Goal: Transaction & Acquisition: Purchase product/service

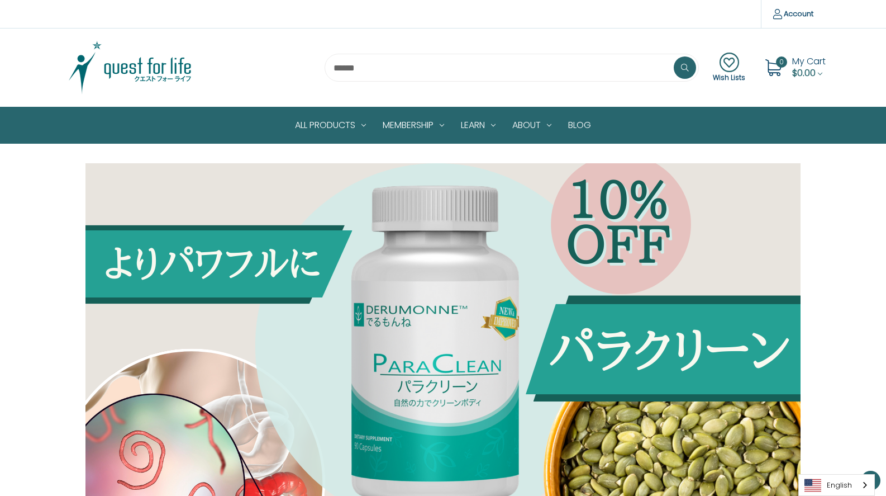
scroll to position [1284, 0]
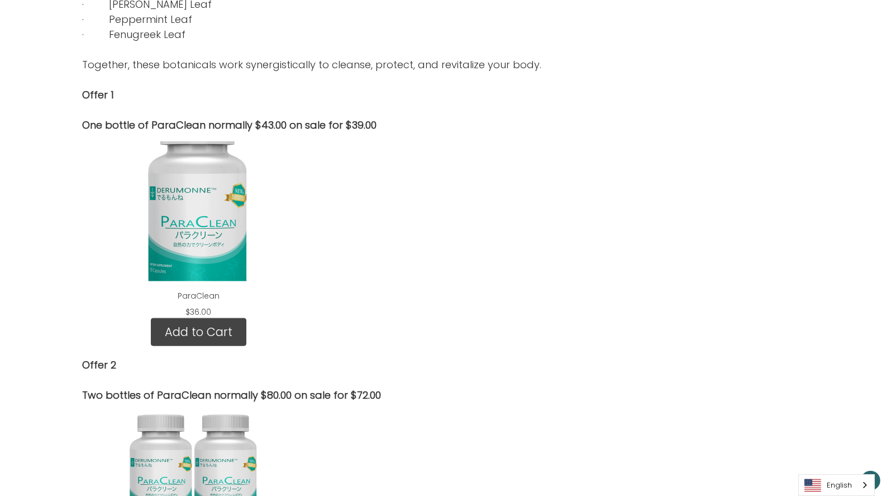
scroll to position [1283, 0]
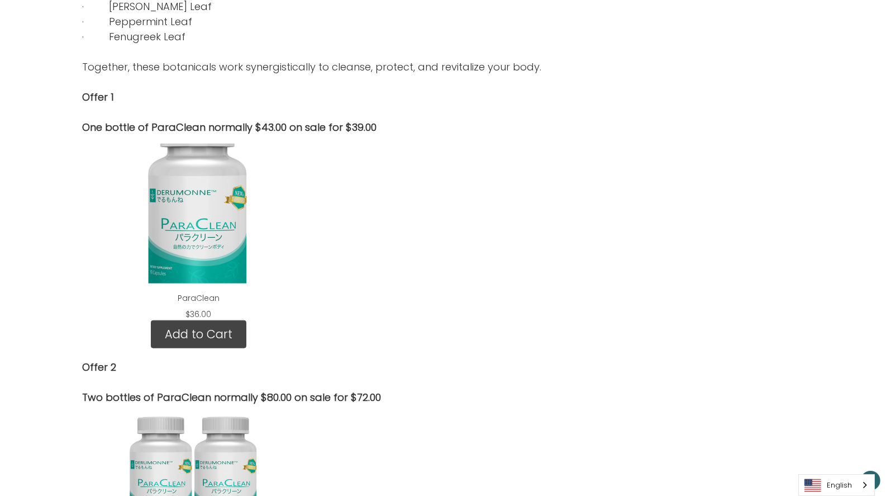
click at [641, 419] on div at bounding box center [687, 498] width 245 height 186
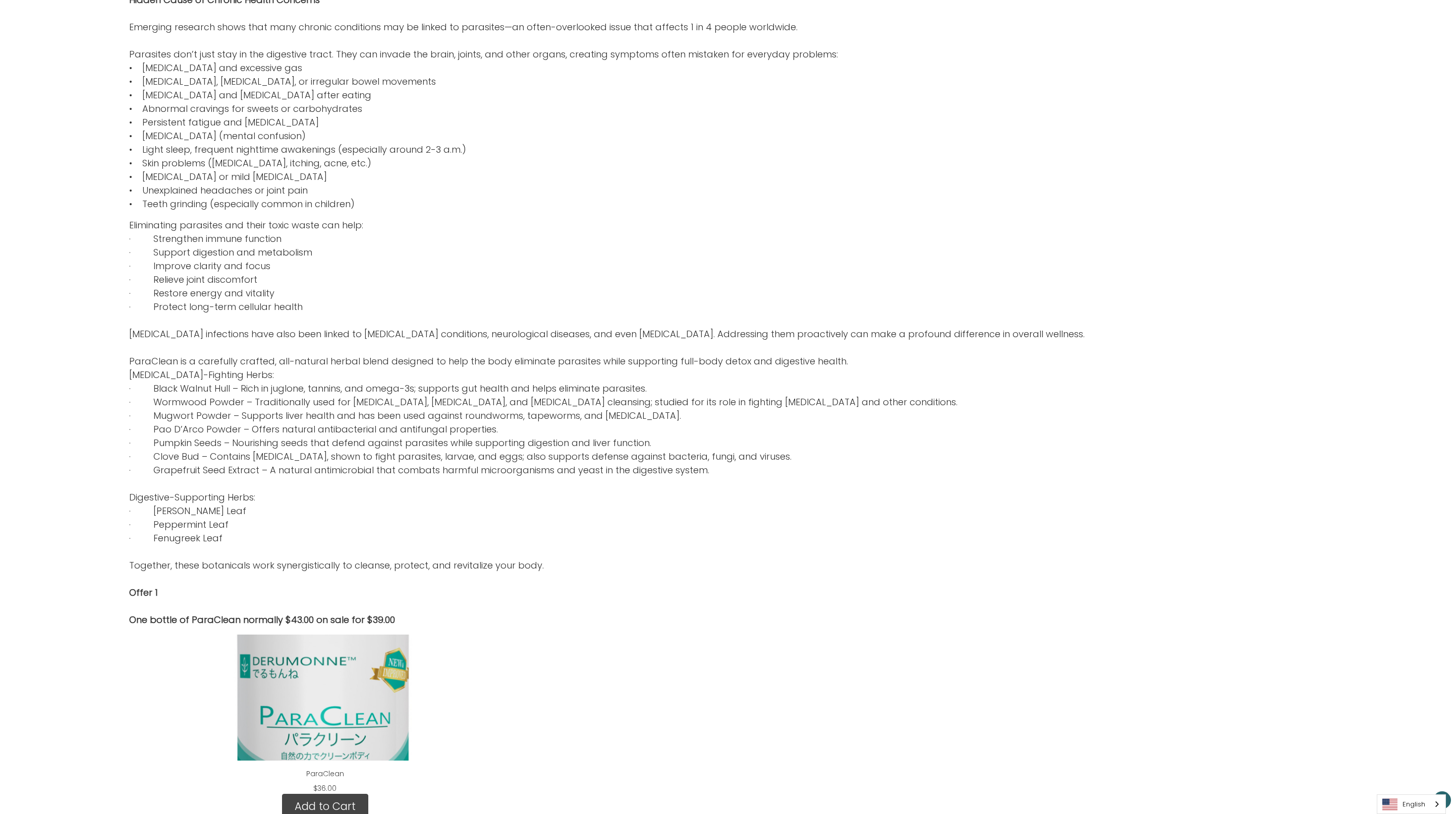
scroll to position [523, 0]
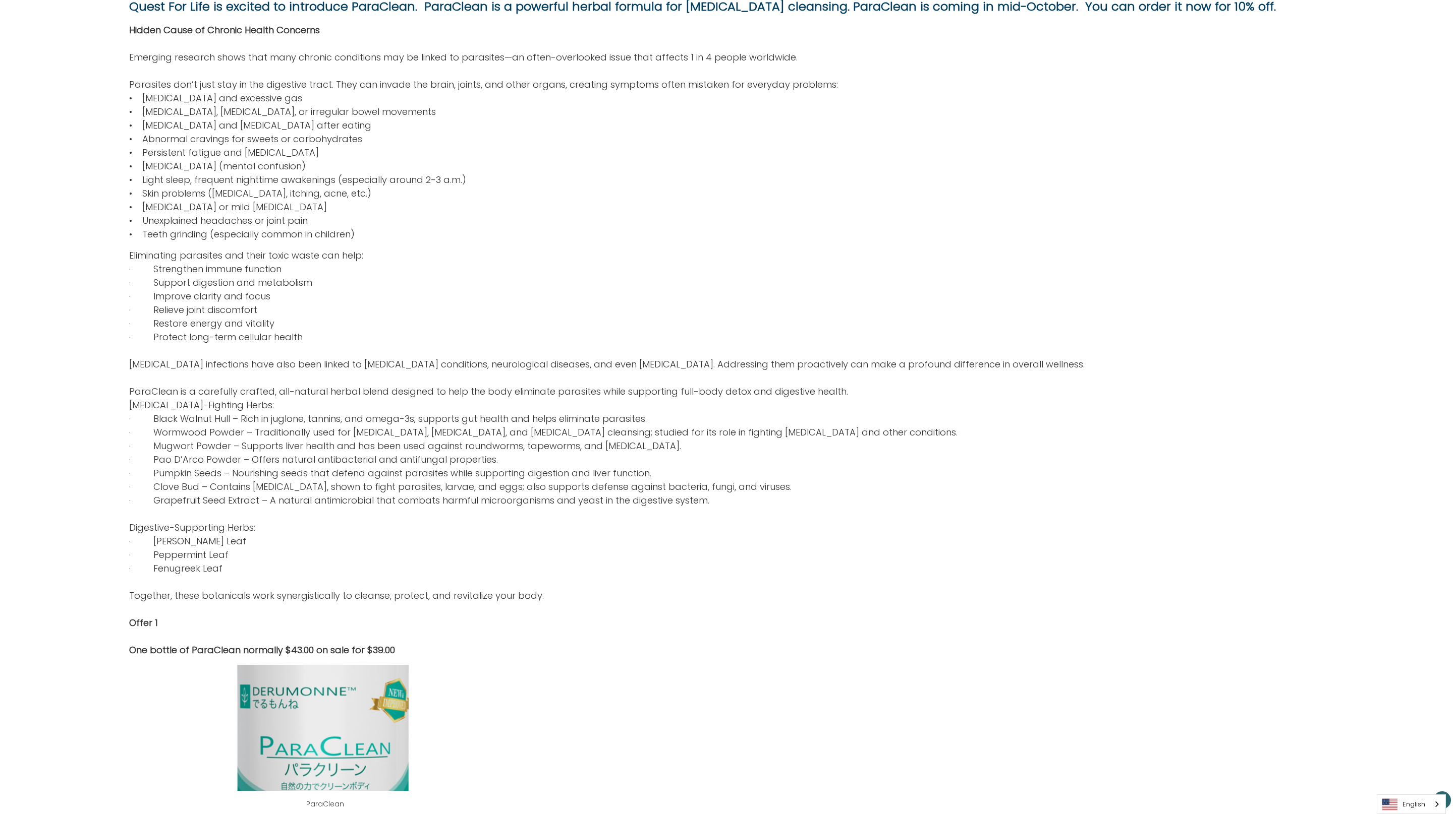
drag, startPoint x: 1358, startPoint y: 512, endPoint x: 1385, endPoint y: 374, distance: 140.6
click at [800, 447] on div "Quest For Life is excited to introduce ParaClean. ParaClean is a powerful herba…" at bounding box center [728, 622] width 1456 height 1994
click at [800, 447] on link "English" at bounding box center [1410, 804] width 68 height 19
click at [800, 447] on link "日本語" at bounding box center [1403, 785] width 52 height 19
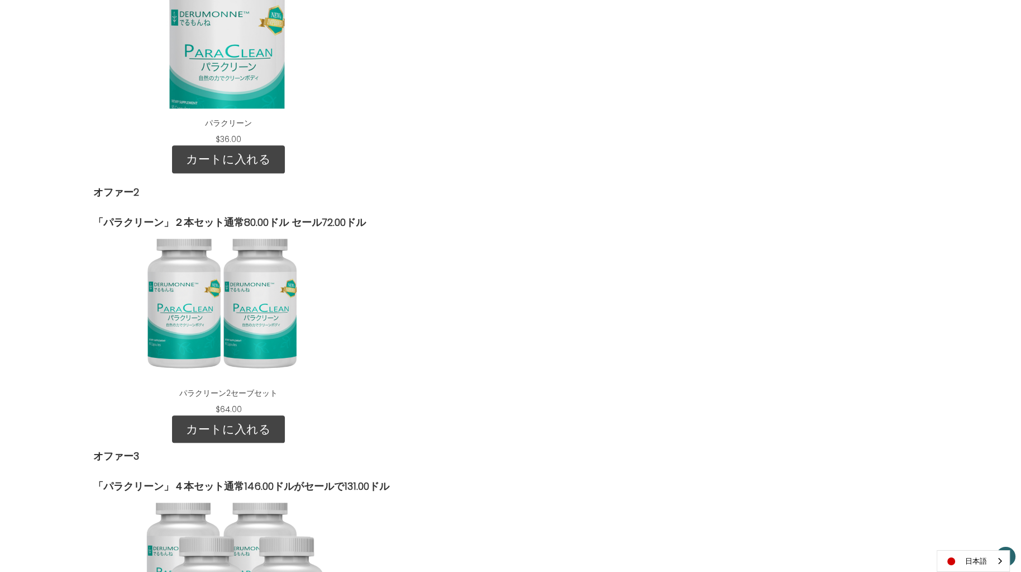
scroll to position [1414, 0]
click at [239, 156] on link "カートに入れる" at bounding box center [228, 159] width 113 height 28
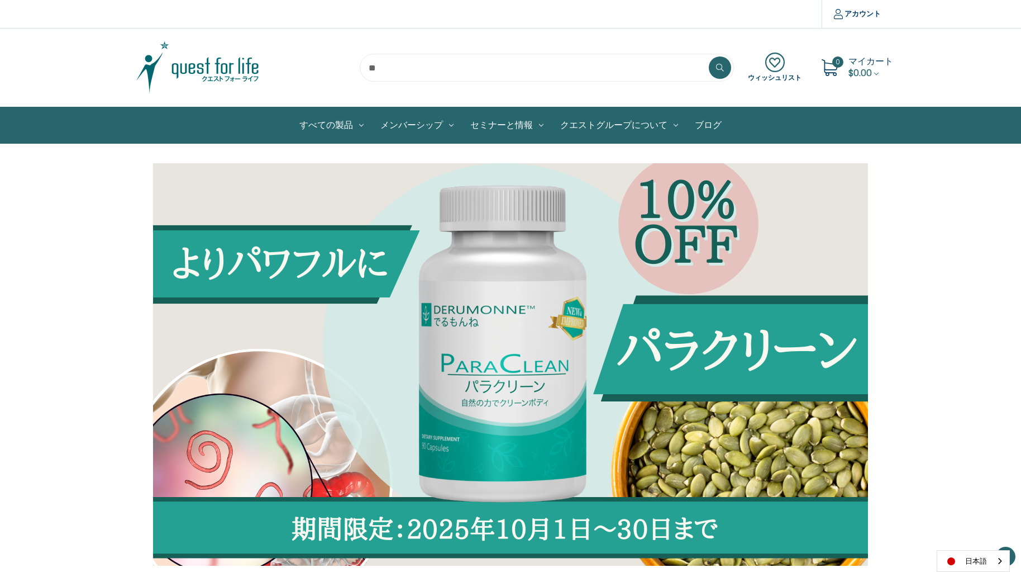
scroll to position [1414, 0]
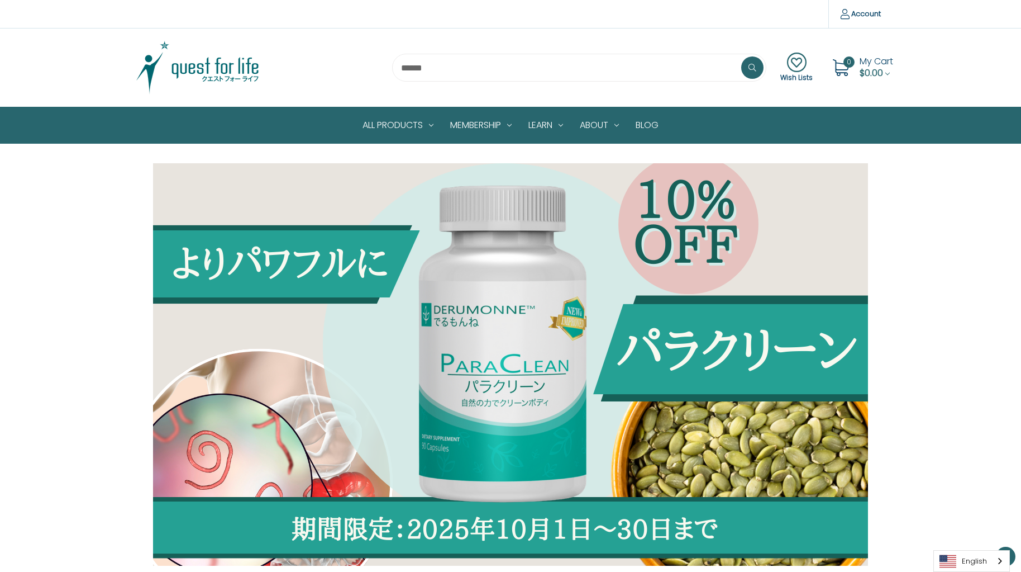
scroll to position [1224, 0]
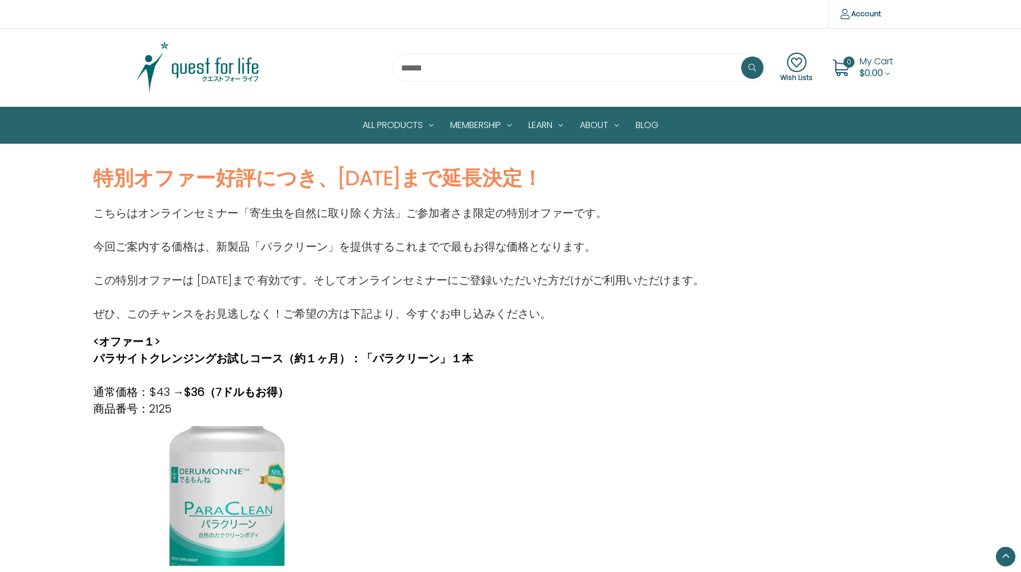
scroll to position [597, 0]
